Goal: Task Accomplishment & Management: Manage account settings

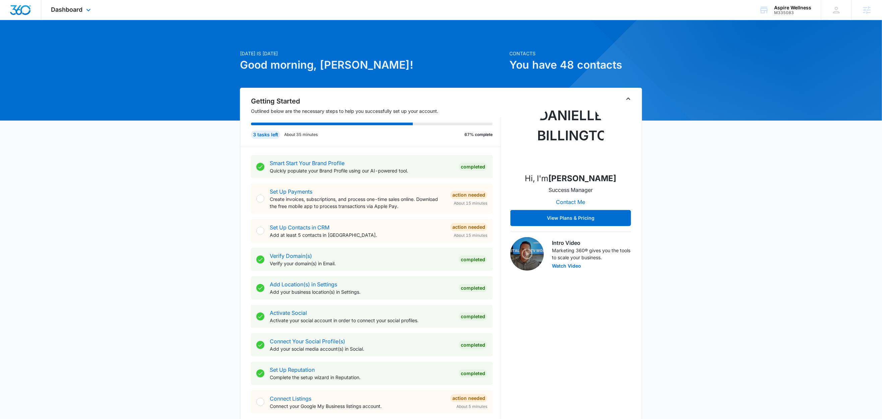
click at [83, 17] on div "Dashboard Apps Reputation Forms CRM Email Social Content Ads Intelligence Files…" at bounding box center [71, 10] width 61 height 20
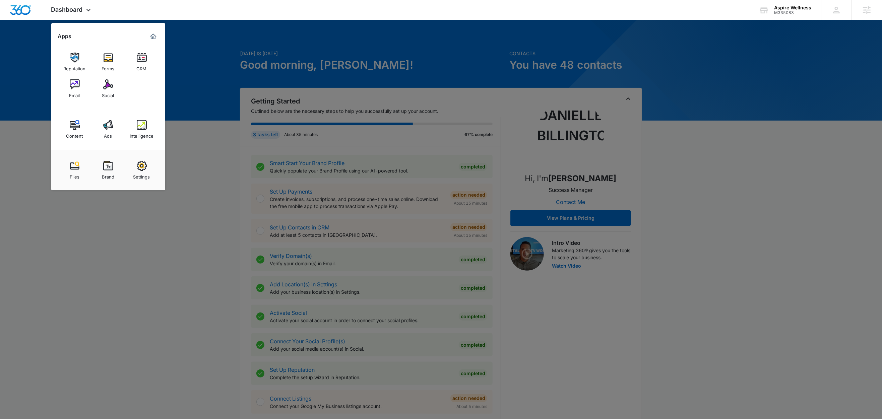
click at [109, 127] on img at bounding box center [108, 125] width 10 height 10
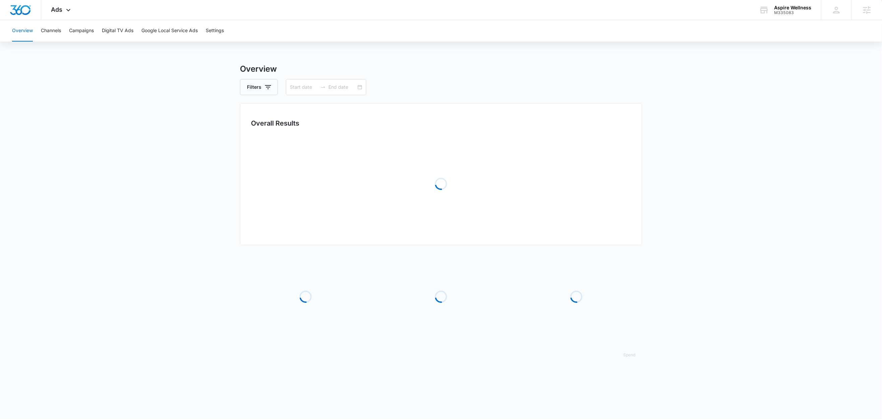
type input "09/09/2025"
type input "10/09/2025"
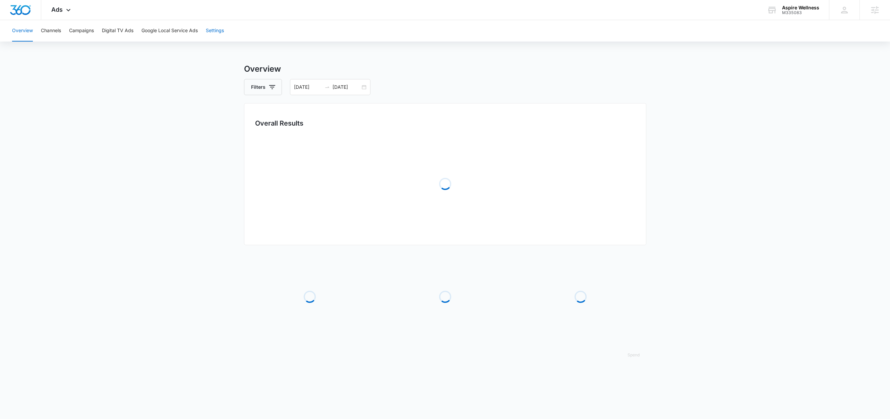
click at [218, 27] on button "Settings" at bounding box center [215, 30] width 18 height 21
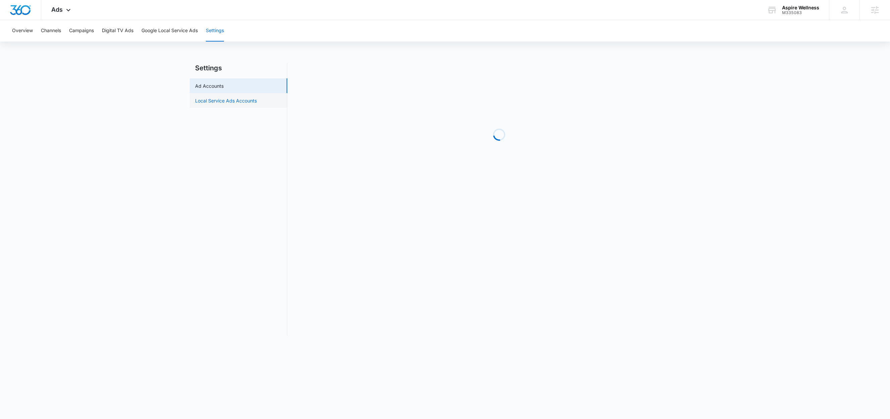
click at [238, 100] on link "Local Service Ads Accounts" at bounding box center [226, 100] width 62 height 7
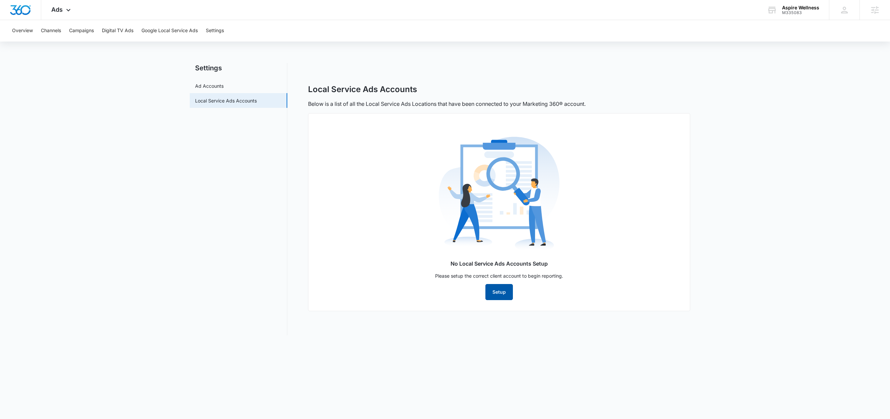
click at [501, 290] on button "Setup" at bounding box center [498, 292] width 27 height 16
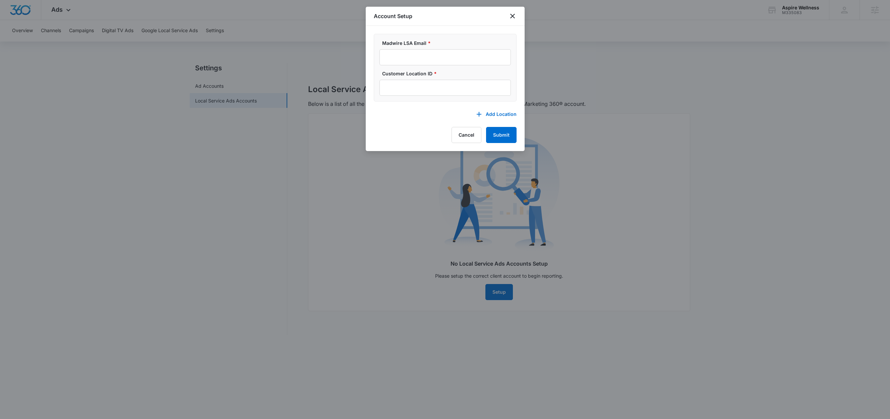
click at [412, 49] on div "Madwire LSA Email *" at bounding box center [444, 53] width 131 height 26
click at [414, 52] on input "Madwire LSA Email *" at bounding box center [444, 57] width 131 height 16
paste input "m360-localservices@madwire.com"
type input "m360-localservices@madwire.com"
click at [406, 89] on input "Customer Location ID *" at bounding box center [444, 88] width 131 height 16
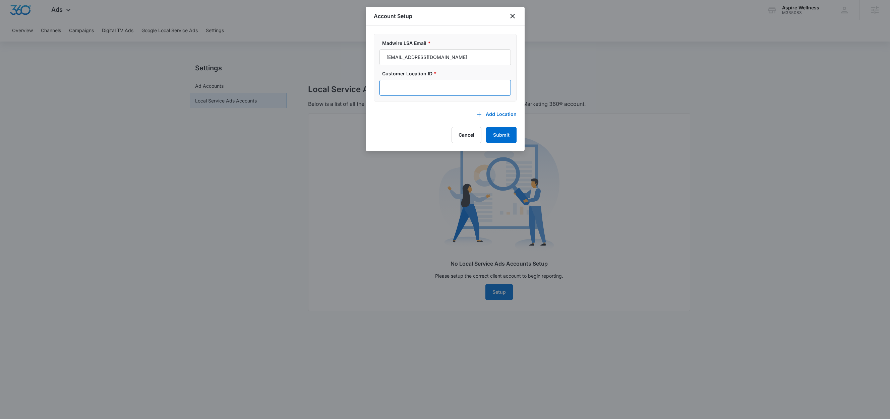
paste input "613-900-6968"
type input "613-900-6968"
click at [500, 136] on button "Submit" at bounding box center [501, 135] width 30 height 16
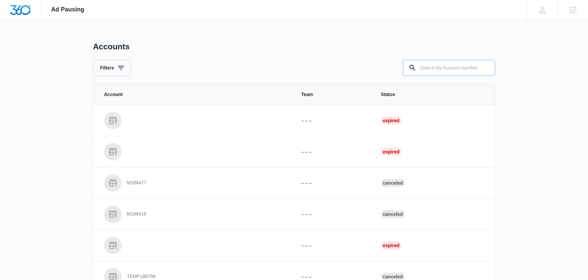
click at [457, 68] on input "text" at bounding box center [449, 68] width 92 height 16
paste input "M335083"
type input "M335083"
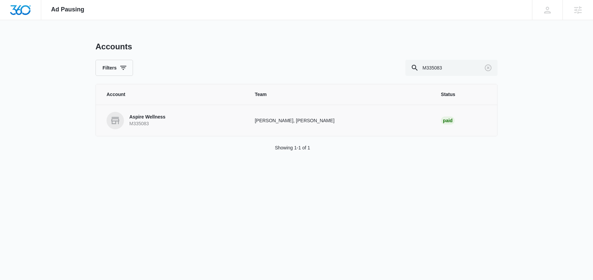
click at [143, 119] on p "Aspire Wellness" at bounding box center [147, 117] width 36 height 7
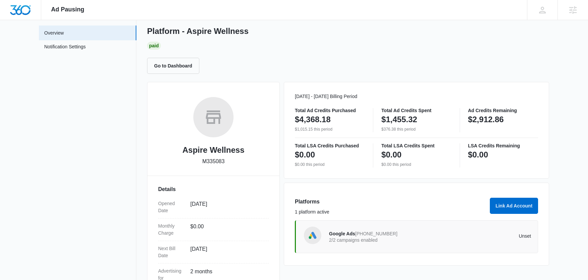
scroll to position [124, 0]
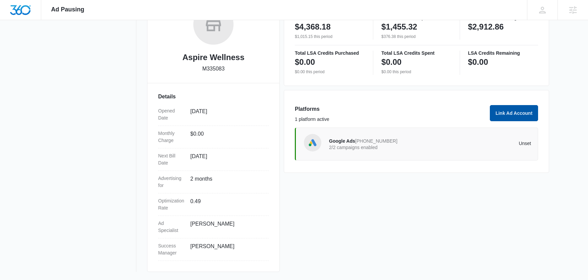
click at [516, 113] on button "Link Ad Account" at bounding box center [514, 113] width 48 height 16
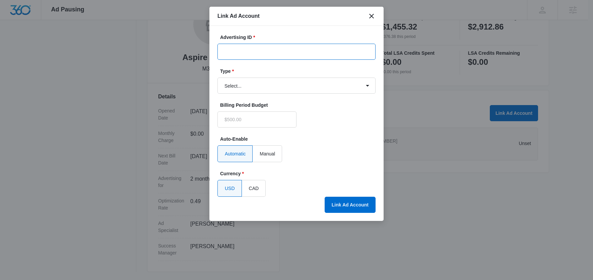
type input "$0.00"
click at [278, 53] on input "Advertising ID *" at bounding box center [297, 52] width 158 height 16
paste input "613-900-6968"
type input "613-900-6968"
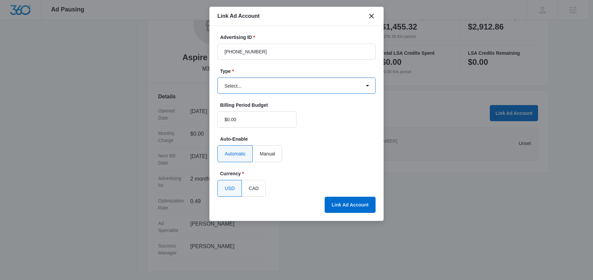
click at [247, 83] on select "Select... Bing Ads Facebook Ads Google Ads" at bounding box center [297, 85] width 158 height 16
select select "google"
click at [218, 77] on select "Select... Bing Ads Facebook Ads Google Ads" at bounding box center [297, 85] width 158 height 16
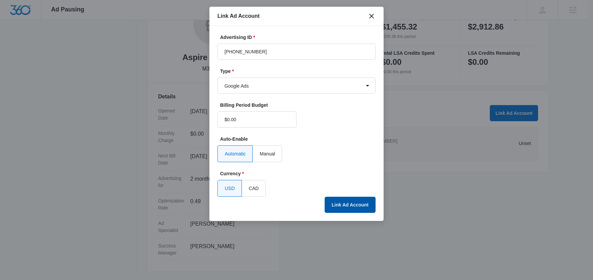
click at [355, 204] on button "Link Ad Account" at bounding box center [350, 204] width 51 height 16
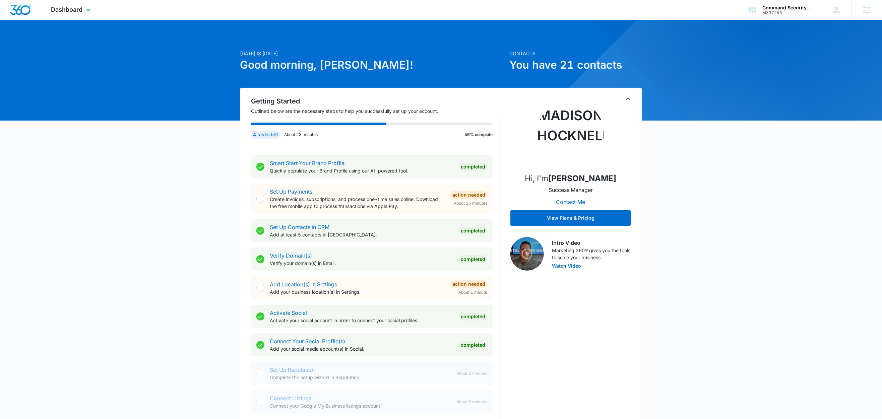
click at [89, 14] on div "Dashboard Apps Reputation Websites Forms CRM Email Social Shop Content Ads Inte…" at bounding box center [71, 10] width 61 height 20
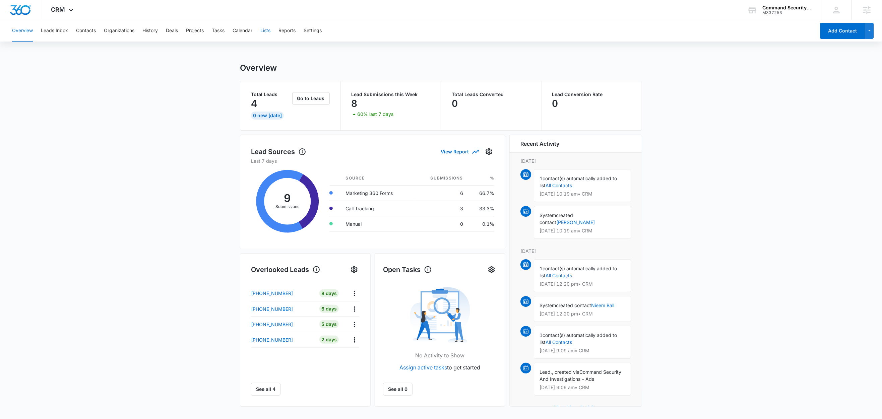
click at [270, 34] on button "Lists" at bounding box center [265, 30] width 10 height 21
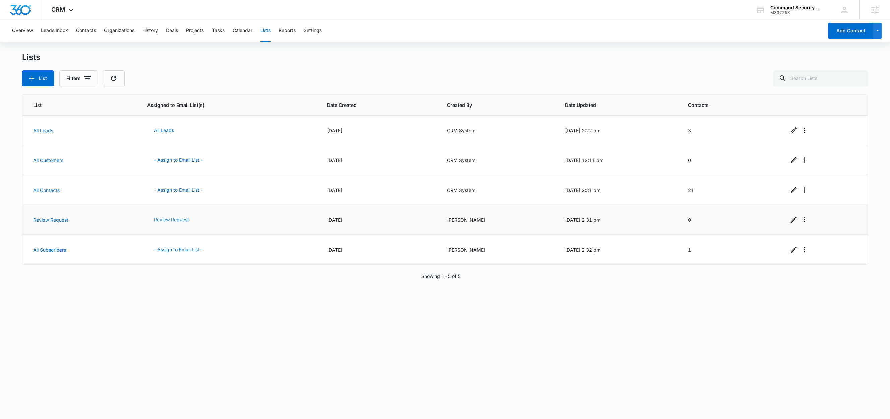
click at [163, 222] on button "Review Request" at bounding box center [171, 220] width 49 height 16
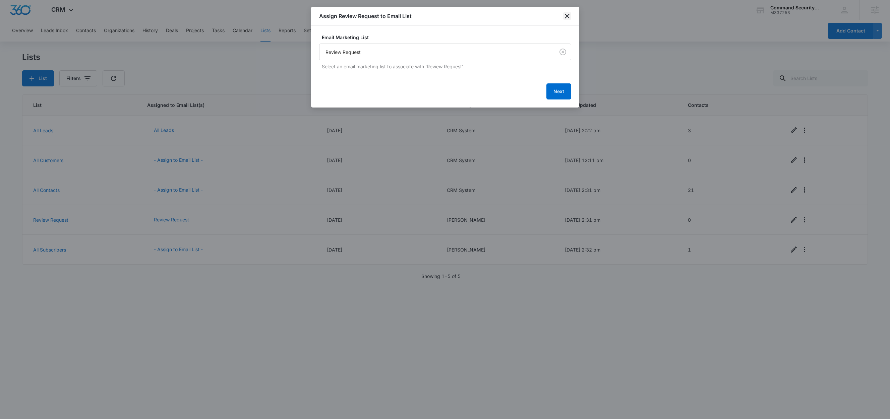
click at [566, 16] on icon "close" at bounding box center [567, 16] width 5 height 5
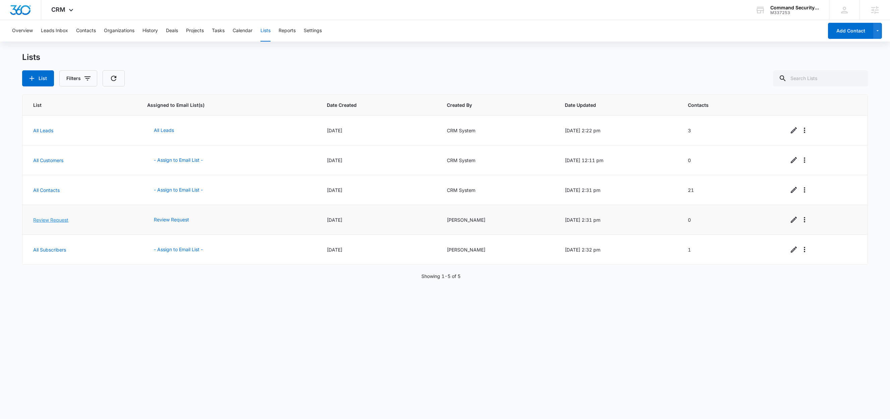
click at [54, 222] on link "Review Request" at bounding box center [50, 220] width 35 height 6
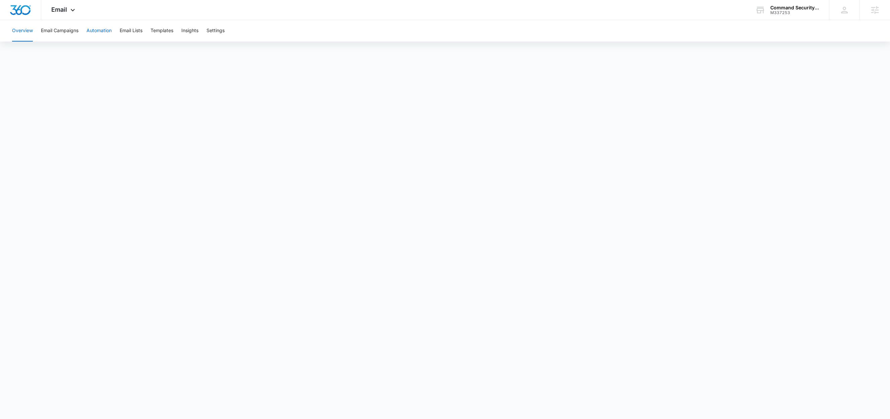
click at [88, 32] on button "Automation" at bounding box center [98, 30] width 25 height 21
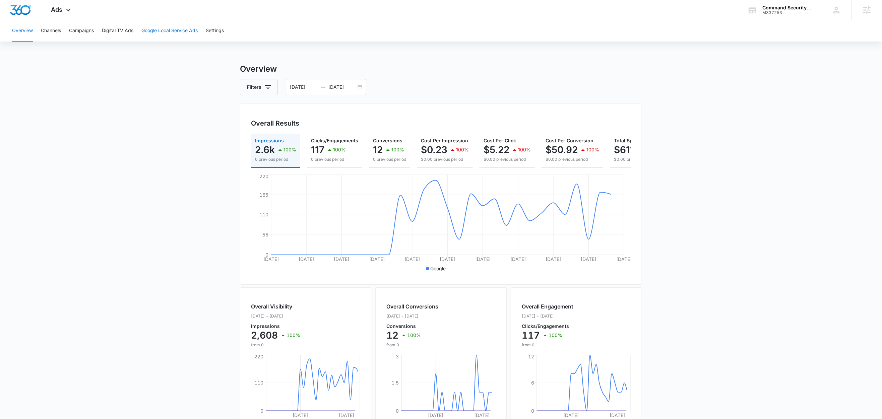
click at [172, 31] on button "Google Local Service Ads" at bounding box center [169, 30] width 56 height 21
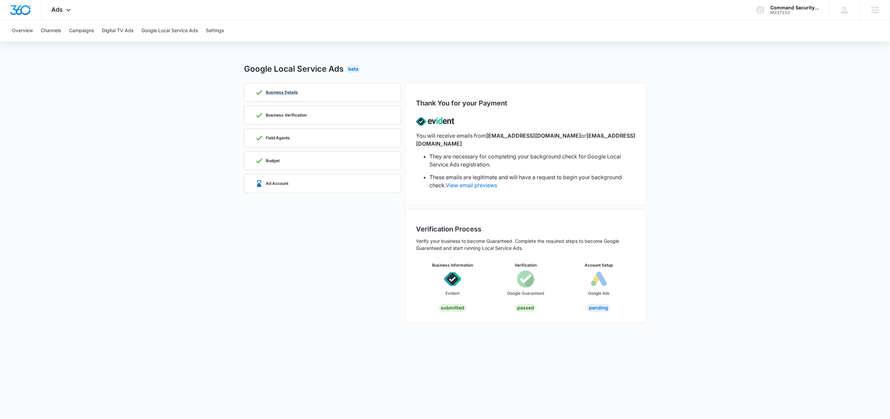
click at [295, 93] on p "Business Details" at bounding box center [282, 92] width 32 height 4
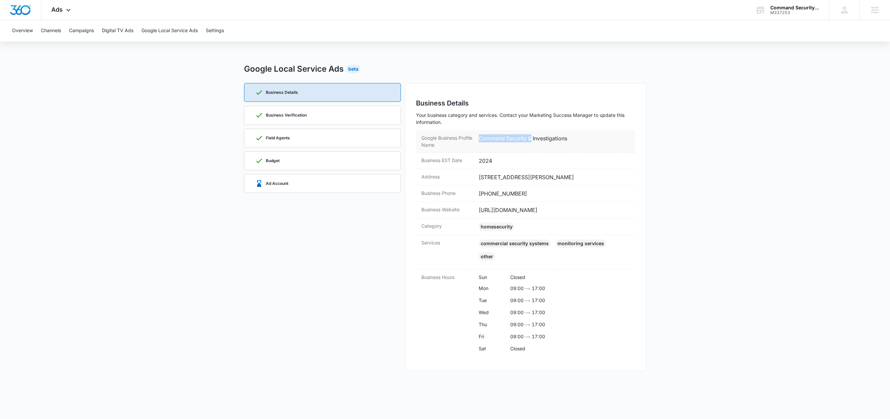
drag, startPoint x: 581, startPoint y: 134, endPoint x: 559, endPoint y: 133, distance: 21.5
click at [543, 139] on dd "Command Security & Investigations" at bounding box center [554, 141] width 151 height 14
click at [513, 127] on div "Business Details Your business category and services. Contact your Marketing Su…" at bounding box center [525, 227] width 241 height 288
click at [510, 130] on div "Business Details Your business category and services. Contact your Marketing Su…" at bounding box center [525, 227] width 241 height 288
drag, startPoint x: 510, startPoint y: 130, endPoint x: 510, endPoint y: 134, distance: 4.0
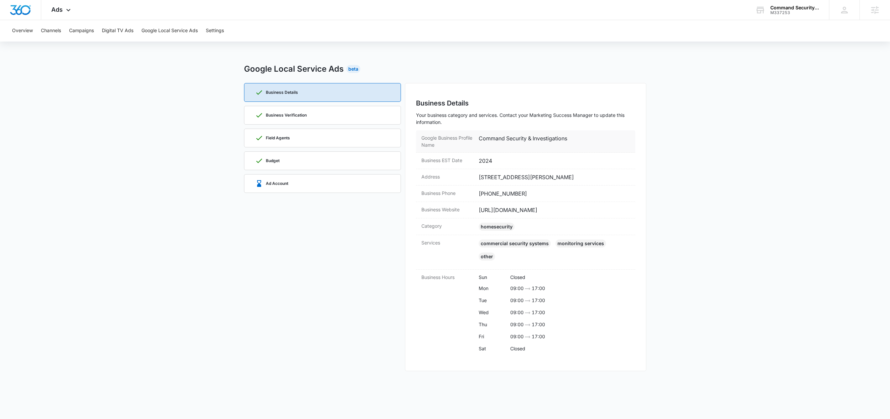
click at [510, 130] on div "Business Details Your business category and services. Contact your Marketing Su…" at bounding box center [525, 227] width 241 height 288
click at [510, 134] on dd "Command Security & Investigations" at bounding box center [554, 141] width 151 height 14
click at [511, 135] on dd "Command Security & Investigations" at bounding box center [554, 141] width 151 height 14
click at [524, 138] on dd "Command Security & Investigations" at bounding box center [554, 141] width 151 height 14
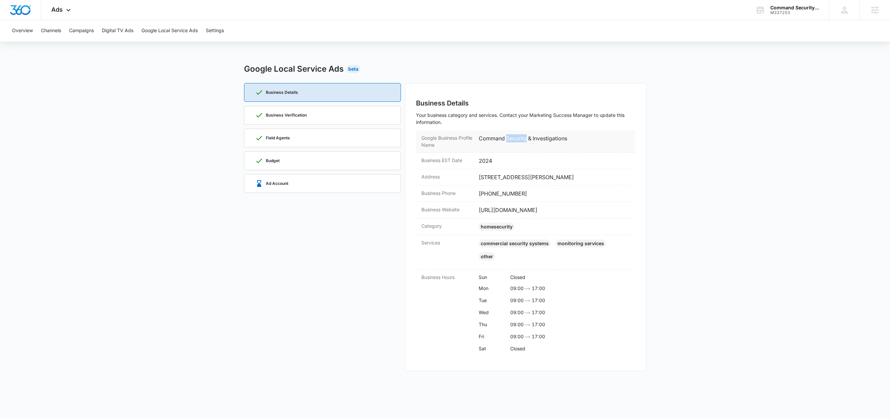
click at [524, 138] on dd "Command Security & Investigations" at bounding box center [554, 141] width 151 height 14
click at [587, 132] on div "Google Business Profile Name Command Security & Investigations" at bounding box center [525, 141] width 219 height 22
copy dd "Command Security & Investigations"
click at [712, 100] on main "Google Local Service Ads Beta Business Details Business Verification Field Agen…" at bounding box center [445, 221] width 890 height 316
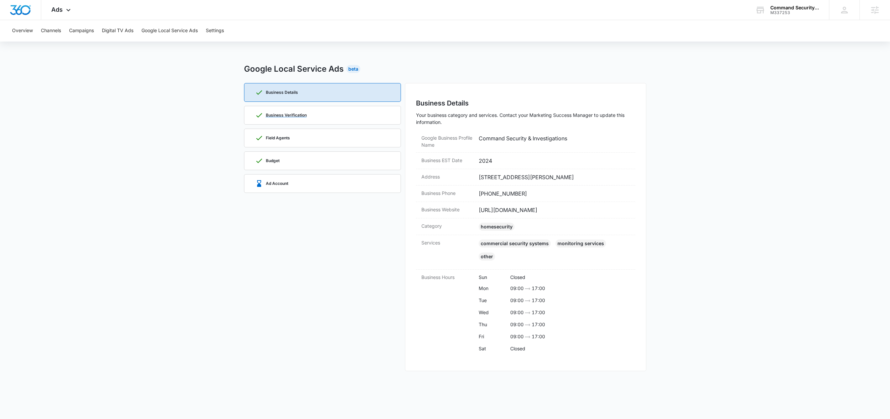
click at [342, 115] on div "Business Verification" at bounding box center [322, 115] width 135 height 18
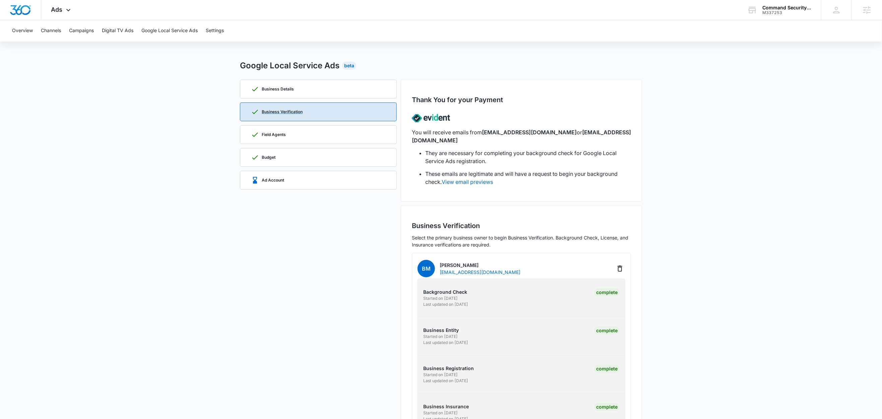
scroll to position [10, 0]
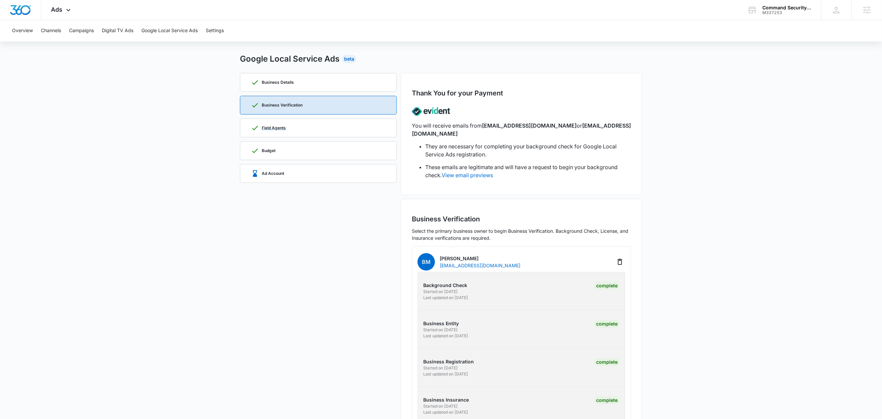
click at [328, 127] on div "Field Agents" at bounding box center [318, 128] width 135 height 18
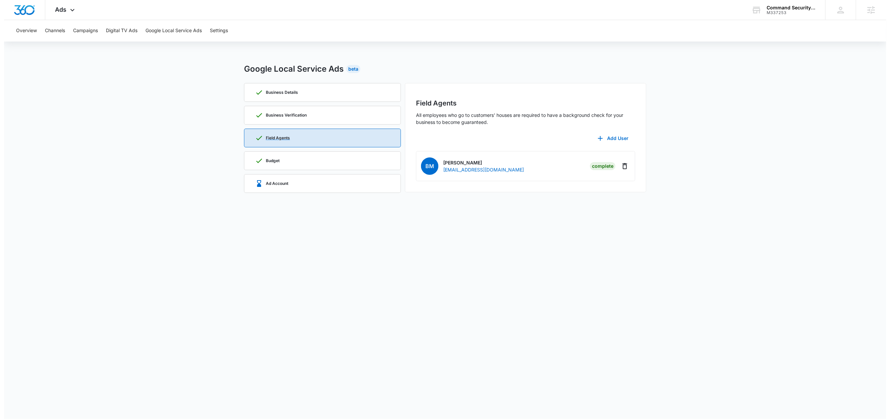
scroll to position [0, 0]
click at [285, 94] on p "Business Details" at bounding box center [282, 92] width 32 height 4
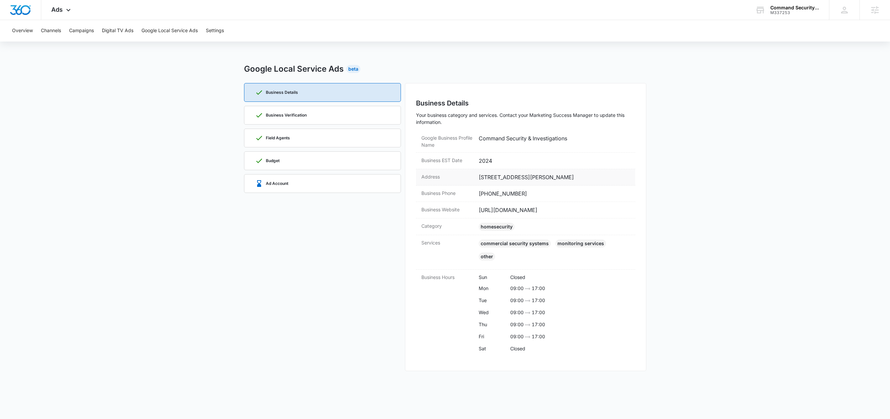
drag, startPoint x: 494, startPoint y: 185, endPoint x: 479, endPoint y: 179, distance: 15.9
click at [479, 179] on dd "6081 Hamilton Blvd Suite 600, Room #212, Allentown, PA 18106" at bounding box center [554, 177] width 151 height 8
copy dd "6081 Hamilton Blvd Suite 600, Room #212, Allentown, PA 18106"
click at [329, 185] on div "Ad Account" at bounding box center [322, 184] width 135 height 18
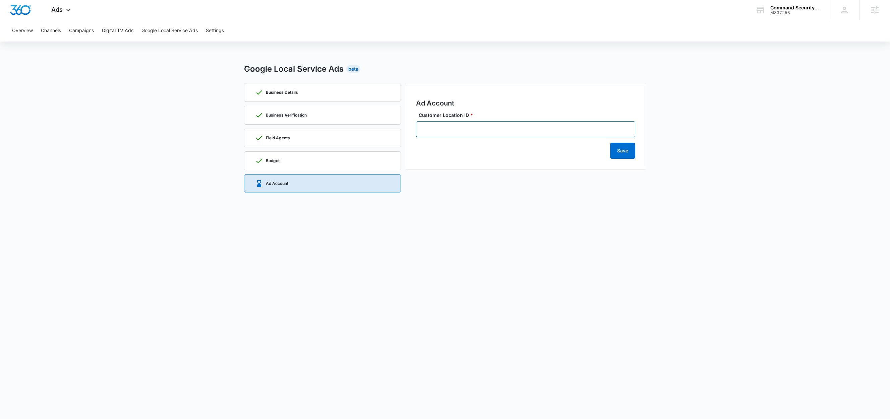
click at [470, 136] on input "Customer Location ID *" at bounding box center [525, 129] width 219 height 16
paste input "749-406-9066"
type input "749-406-9066"
click at [625, 150] on button "Save" at bounding box center [622, 151] width 25 height 16
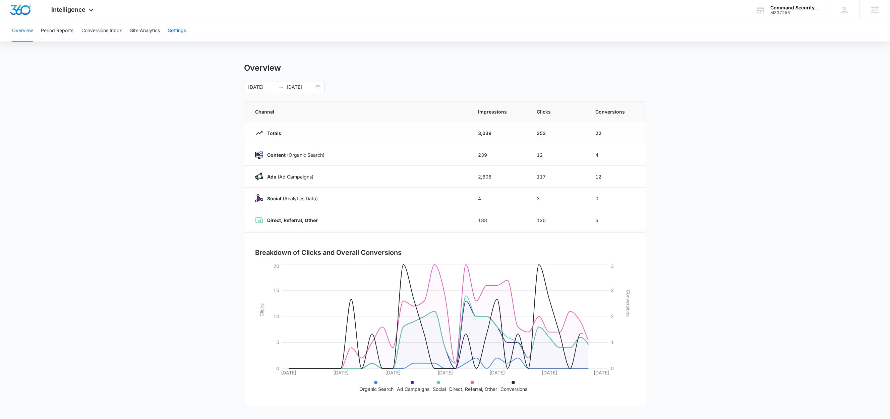
click at [169, 30] on button "Settings" at bounding box center [177, 30] width 18 height 21
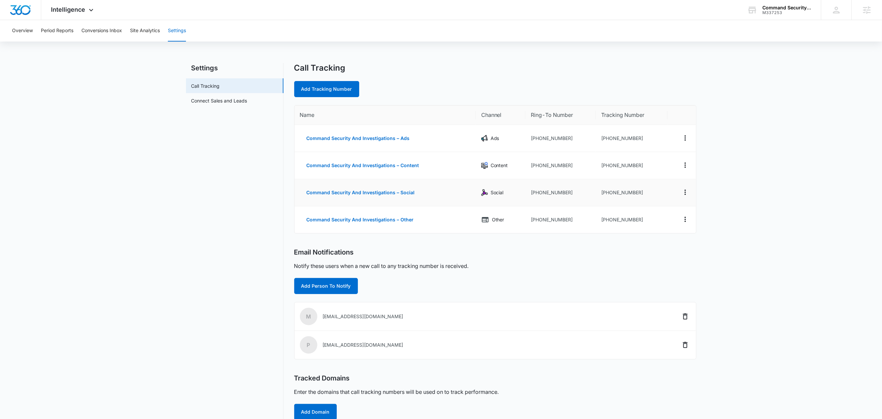
click at [568, 198] on td "[PHONE_NUMBER]" at bounding box center [561, 192] width 70 height 27
drag, startPoint x: 569, startPoint y: 194, endPoint x: 537, endPoint y: 196, distance: 32.6
click at [537, 196] on td "[PHONE_NUMBER]" at bounding box center [561, 192] width 70 height 27
copy td "4848980263"
click at [327, 88] on link "Add Tracking Number" at bounding box center [326, 89] width 65 height 16
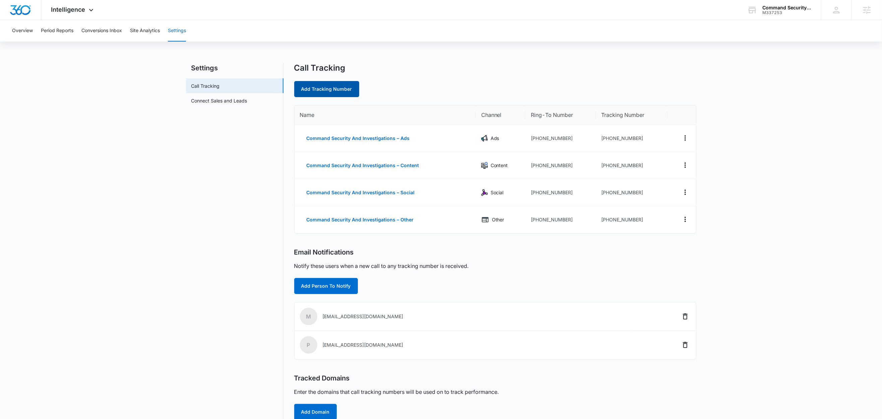
select select "by_area_code"
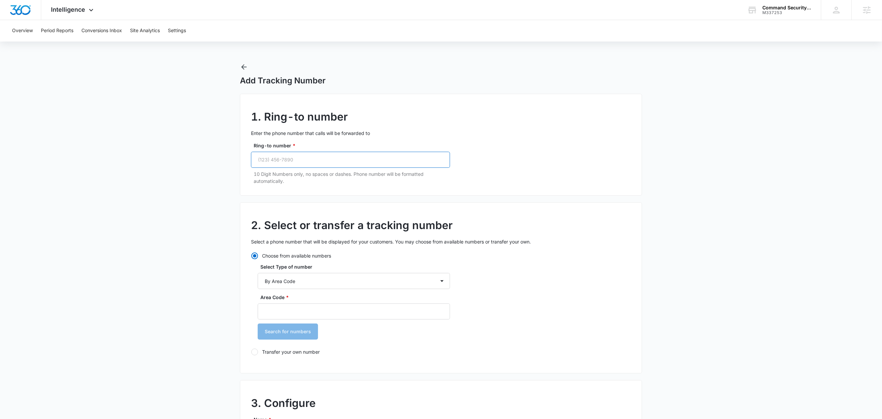
click at [312, 165] on input "Ring-to number *" at bounding box center [350, 160] width 199 height 16
paste input "[PHONE_NUMBER]"
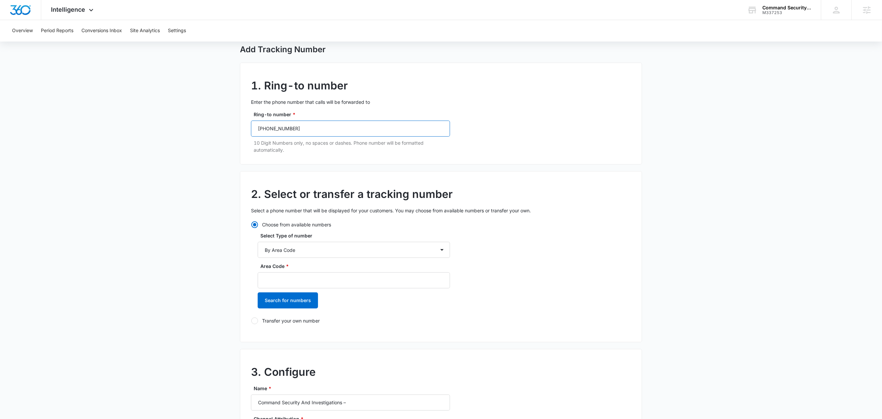
scroll to position [41, 0]
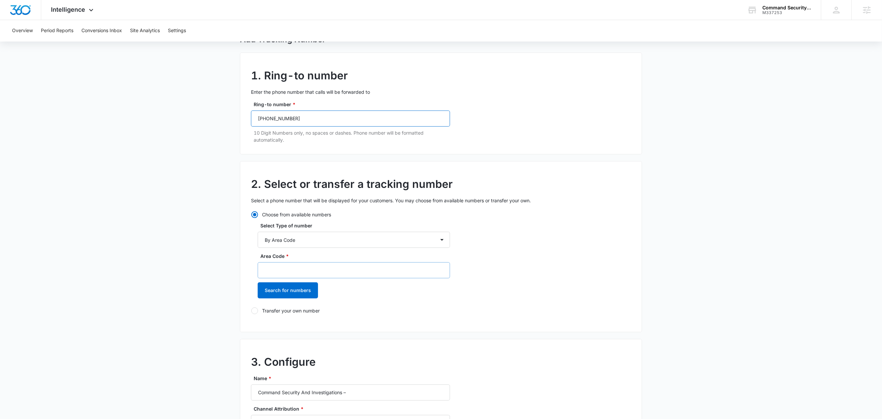
type input "[PHONE_NUMBER]"
click at [284, 269] on input "Area Code *" at bounding box center [354, 270] width 192 height 16
type input "484"
drag, startPoint x: 282, startPoint y: 286, endPoint x: 325, endPoint y: 271, distance: 45.3
click at [282, 286] on button "Search for numbers" at bounding box center [288, 291] width 60 height 16
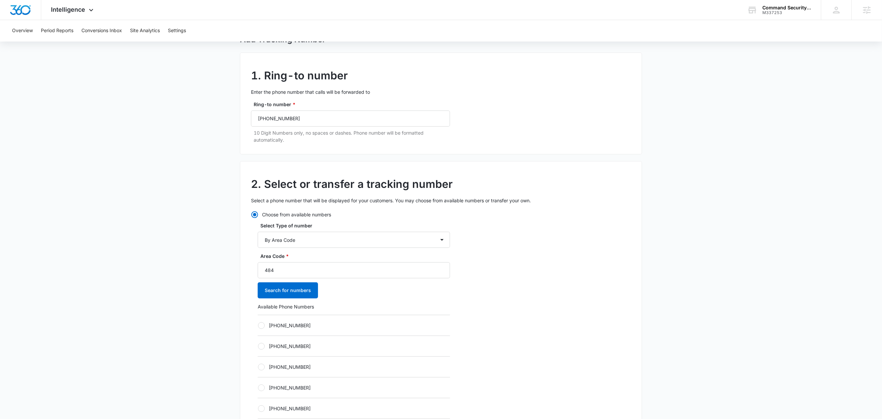
click at [298, 325] on label "[PHONE_NUMBER]" at bounding box center [354, 325] width 192 height 7
click at [258, 325] on input "[PHONE_NUMBER]" at bounding box center [258, 325] width 0 height 0
radio input "true"
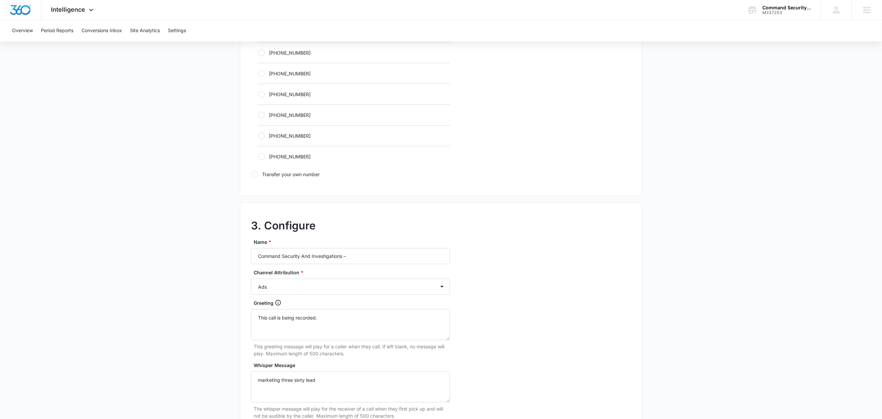
scroll to position [401, 0]
click at [383, 251] on input "Command Security And Investigations –" at bounding box center [350, 253] width 199 height 16
type input "Command Security And Investigations – LSA"
click at [355, 288] on select "Ads Local Service Ads Content Social Other" at bounding box center [350, 284] width 199 height 16
select select "LSA"
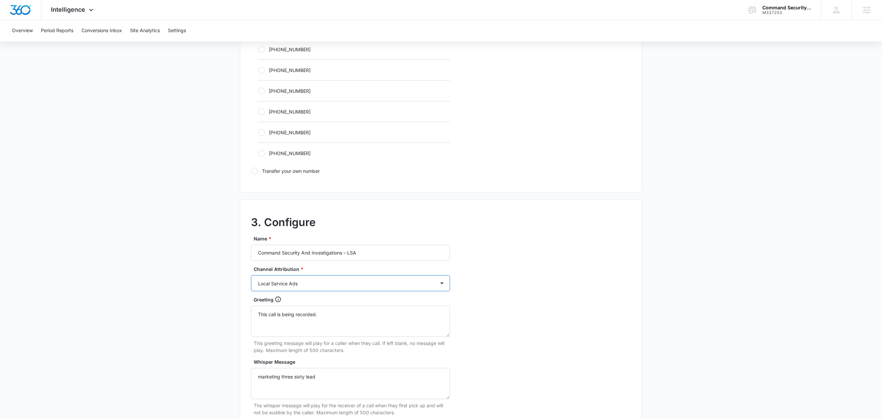
click at [251, 278] on select "Ads Local Service Ads Content Social Other" at bounding box center [350, 284] width 199 height 16
click at [188, 281] on main "Add Tracking Number 1. Ring-to number Enter the phone number that calls will be…" at bounding box center [441, 97] width 882 height 870
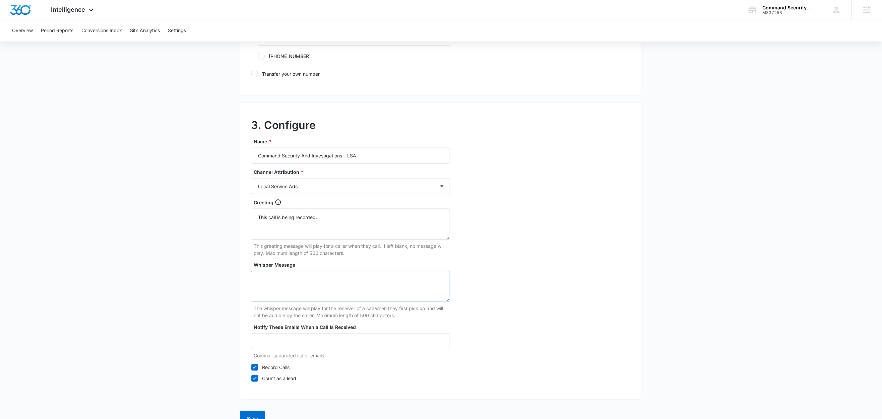
scroll to position [517, 0]
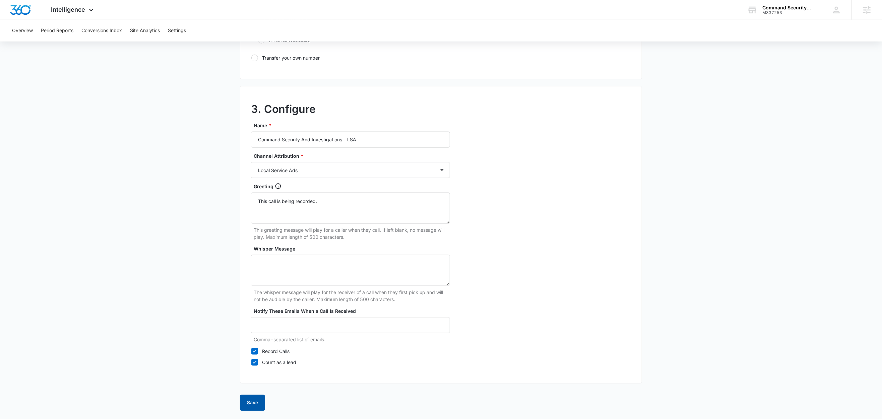
click at [254, 398] on button "Save" at bounding box center [252, 403] width 25 height 16
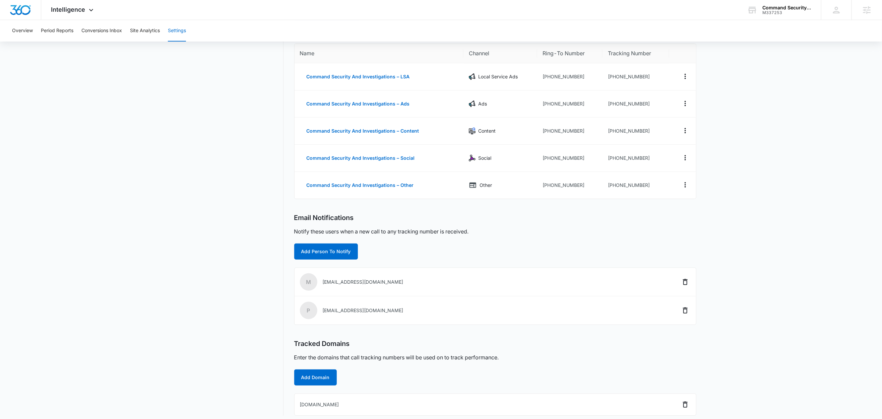
scroll to position [68, 0]
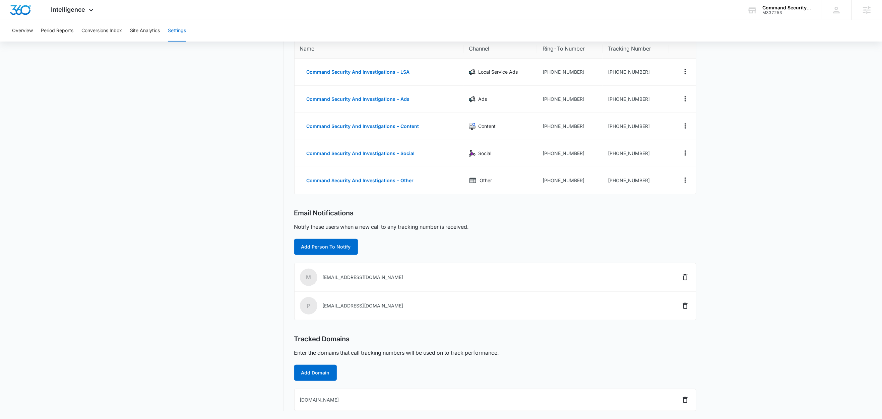
click at [199, 139] on nav "Settings Call Tracking Connect Sales and Leads" at bounding box center [235, 204] width 98 height 415
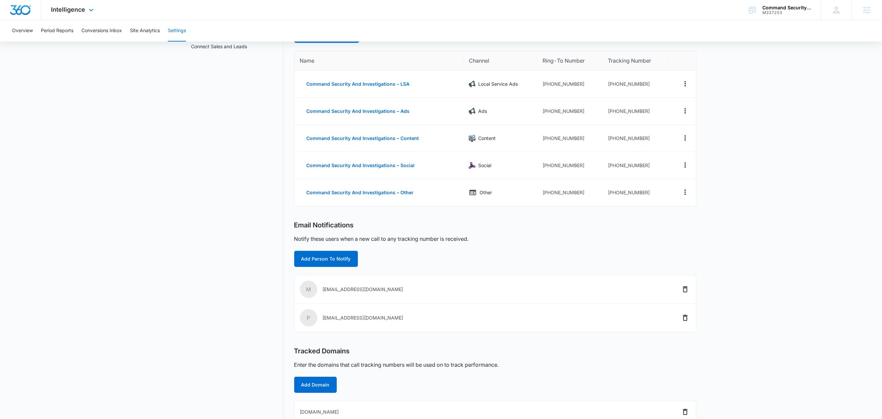
scroll to position [0, 0]
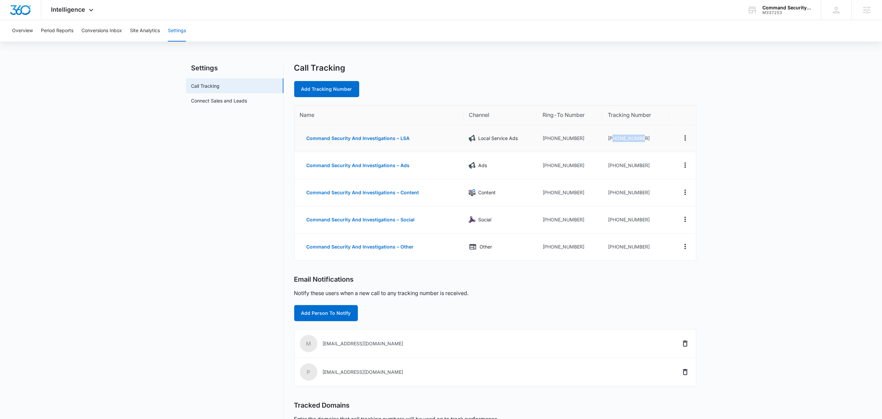
drag, startPoint x: 642, startPoint y: 138, endPoint x: 613, endPoint y: 140, distance: 29.6
click at [613, 140] on td "[PHONE_NUMBER]" at bounding box center [636, 138] width 67 height 27
copy td "4842005015"
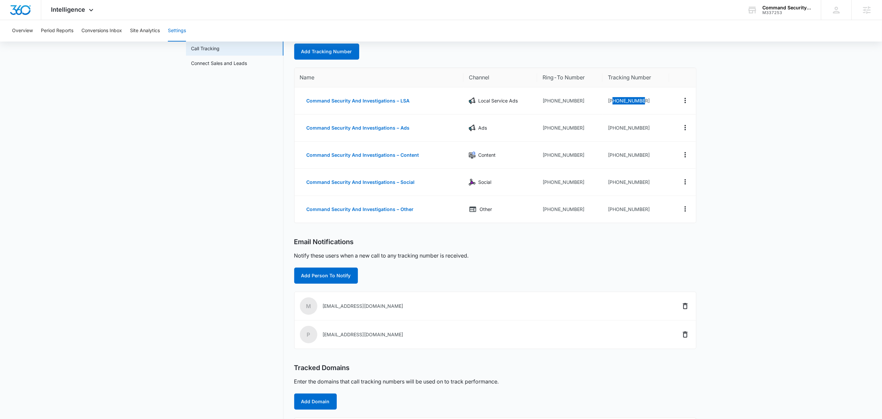
scroll to position [68, 0]
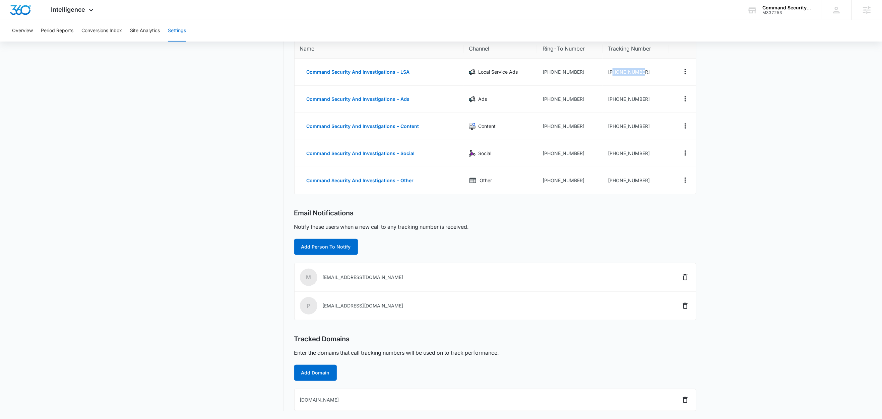
copy td "4842005015"
click at [815, 113] on main "Settings Call Tracking Connect Sales and Leads Call Tracking Add Tracking Numbe…" at bounding box center [441, 208] width 882 height 423
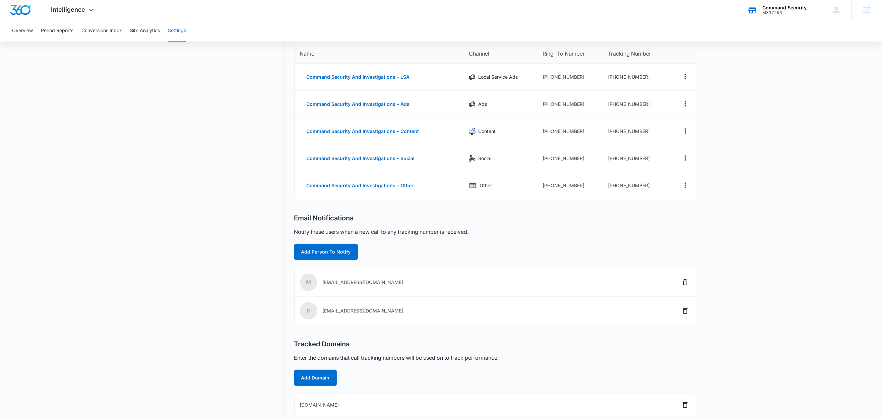
scroll to position [52, 0]
